Goal: Task Accomplishment & Management: Complete application form

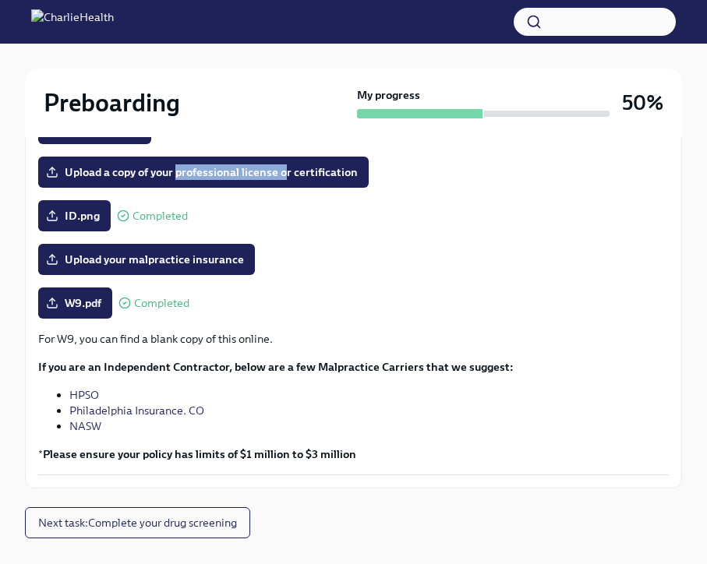
scroll to position [365, 0]
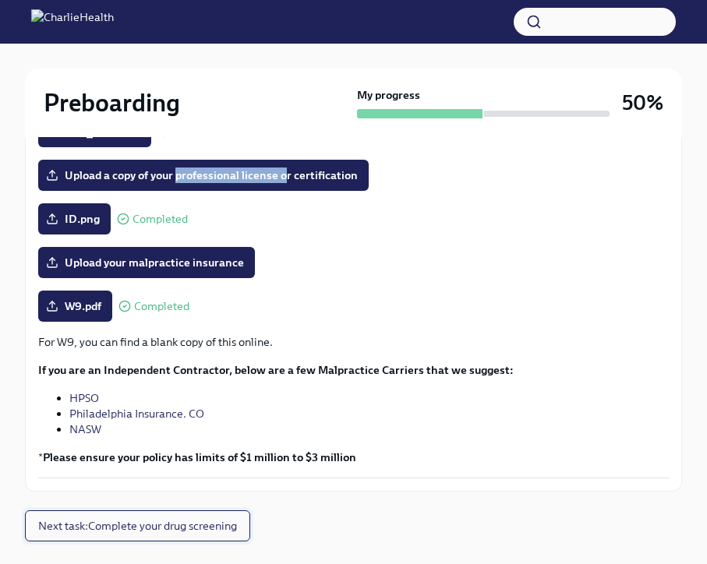
click at [194, 526] on span "Next task : Complete your drug screening" at bounding box center [137, 526] width 199 height 16
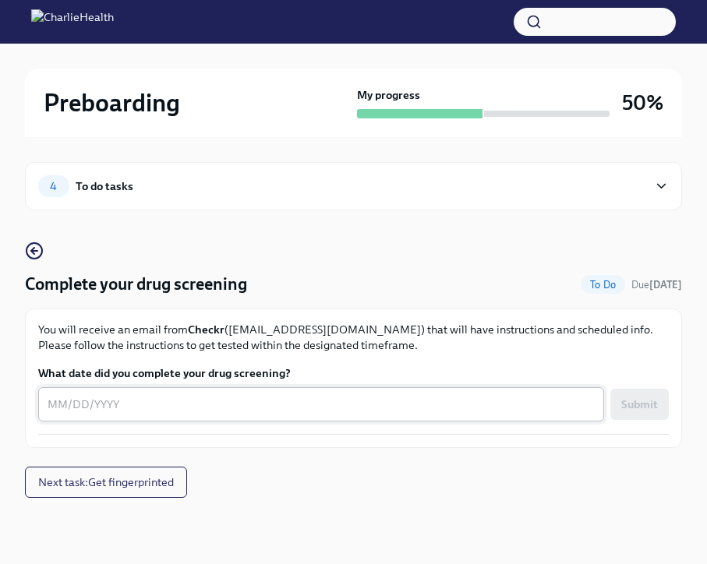
click at [58, 408] on textarea "What date did you complete your drug screening?" at bounding box center [321, 404] width 547 height 19
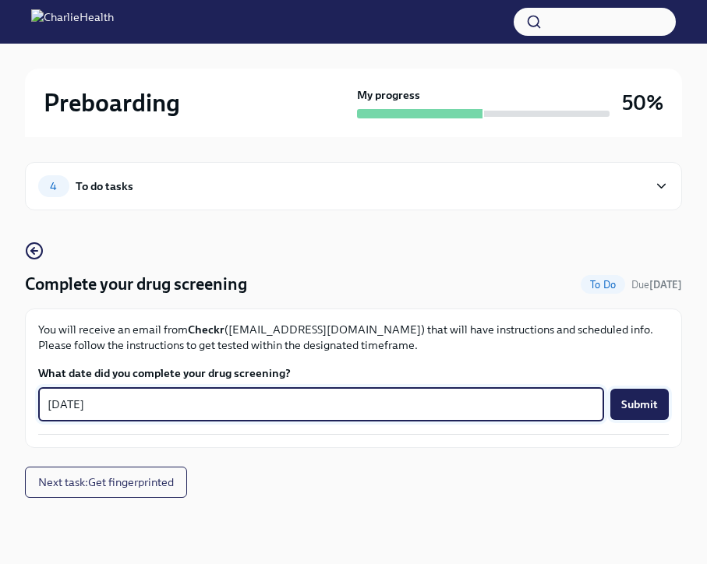
type textarea "[DATE]"
click at [623, 411] on span "Submit" at bounding box center [639, 405] width 37 height 16
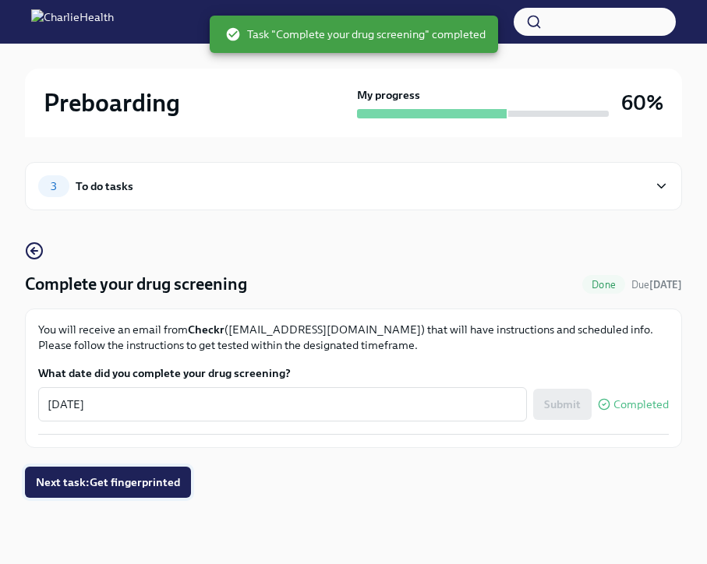
click at [128, 485] on span "Next task : Get fingerprinted" at bounding box center [108, 482] width 144 height 16
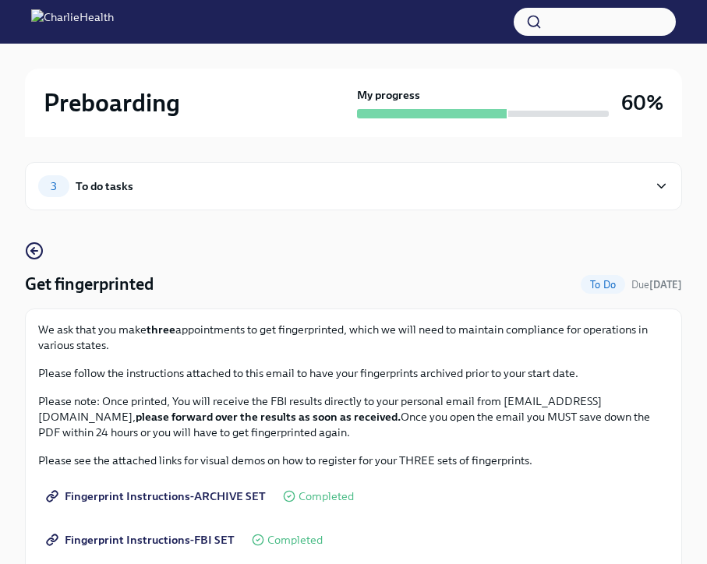
click at [647, 196] on div "3 To do tasks" at bounding box center [342, 186] width 609 height 22
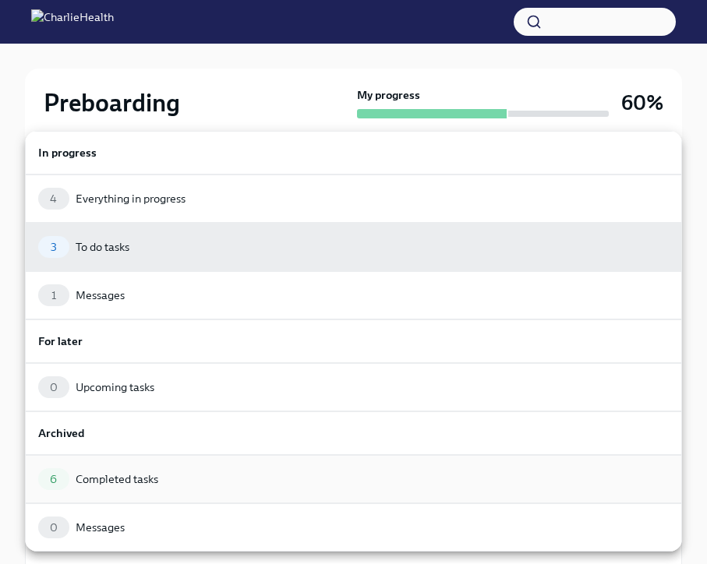
click at [182, 476] on div "6 Completed tasks" at bounding box center [353, 479] width 630 height 22
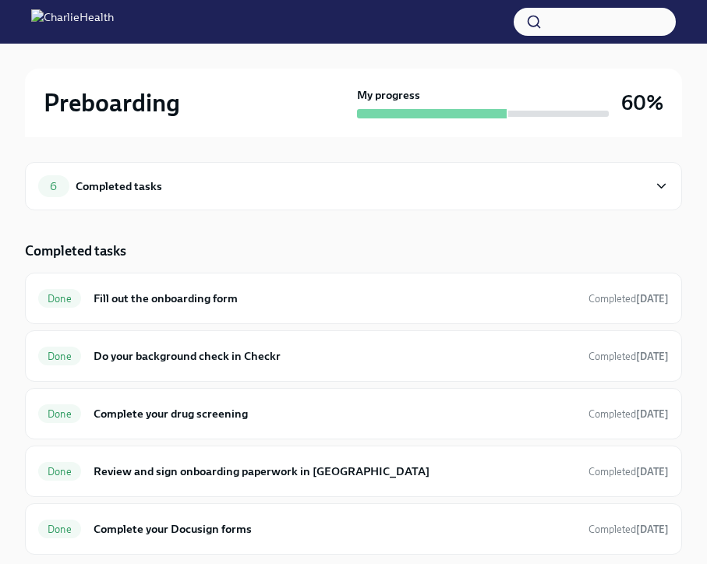
click at [141, 185] on div "Completed tasks" at bounding box center [119, 186] width 86 height 17
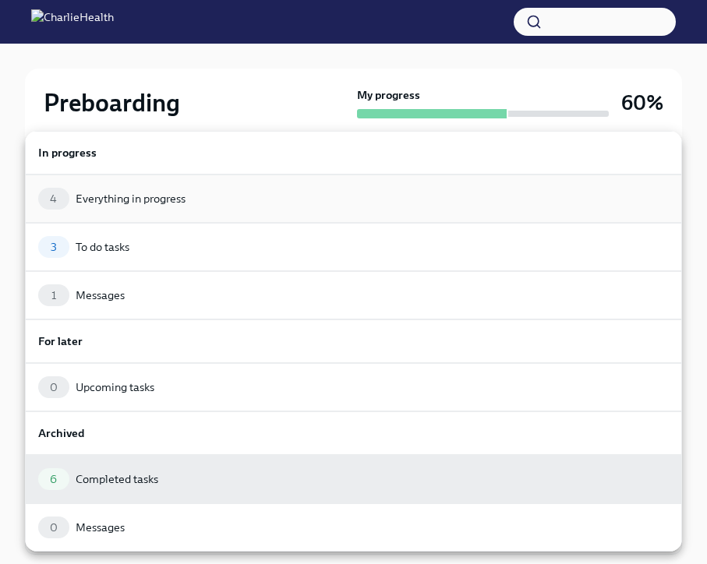
click at [138, 209] on div "4 Everything in progress" at bounding box center [353, 199] width 630 height 22
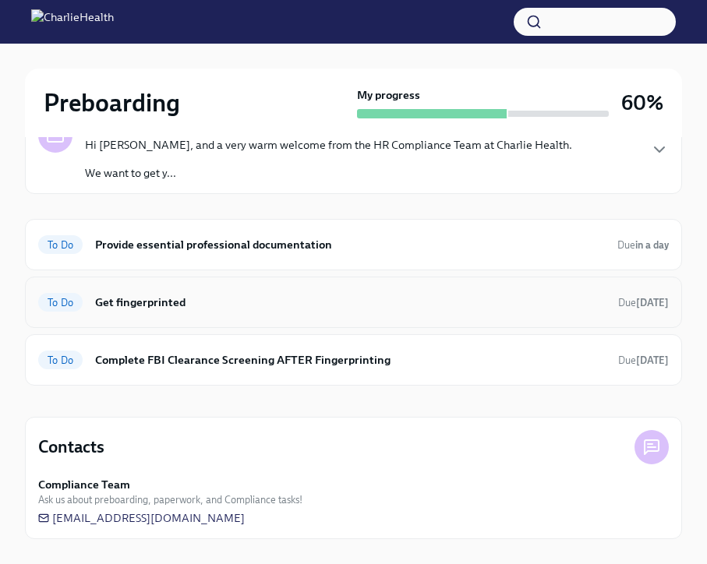
scroll to position [167, 0]
click at [147, 303] on h6 "Get fingerprinted" at bounding box center [350, 302] width 510 height 17
